Goal: Register for event/course

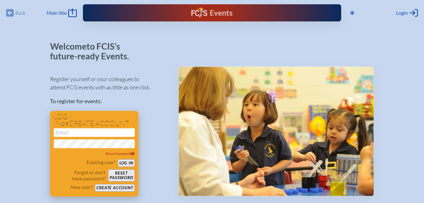
type input "[EMAIL_ADDRESS][DOMAIN_NAME]"
click at [122, 161] on button "Log in" at bounding box center [126, 164] width 17 height 8
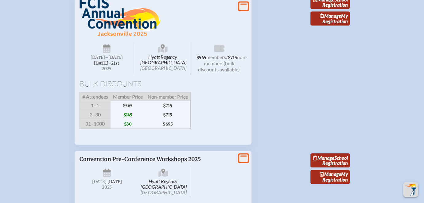
scroll to position [955, 0]
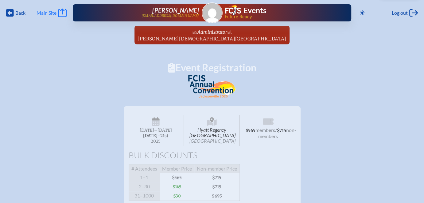
click at [62, 12] on icon "Main Site" at bounding box center [62, 13] width 9 height 9
